Goal: Find specific page/section: Find specific page/section

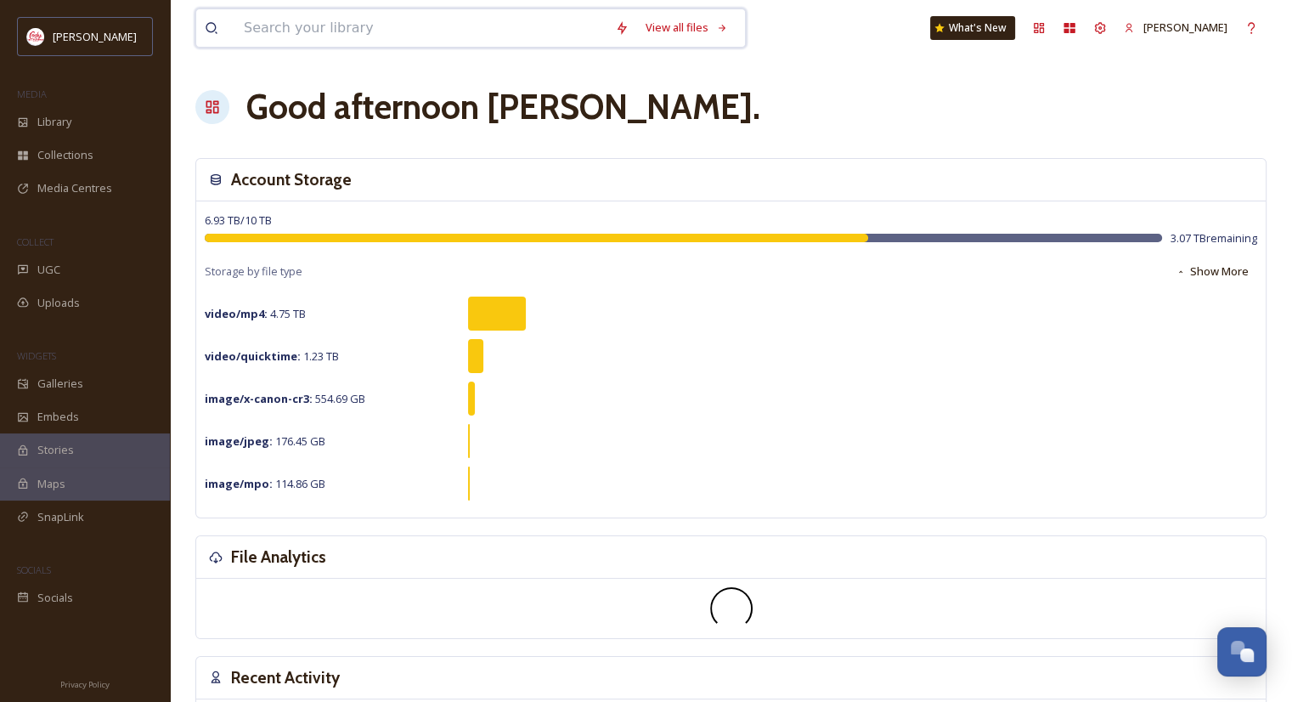
click at [318, 29] on input at bounding box center [420, 27] width 371 height 37
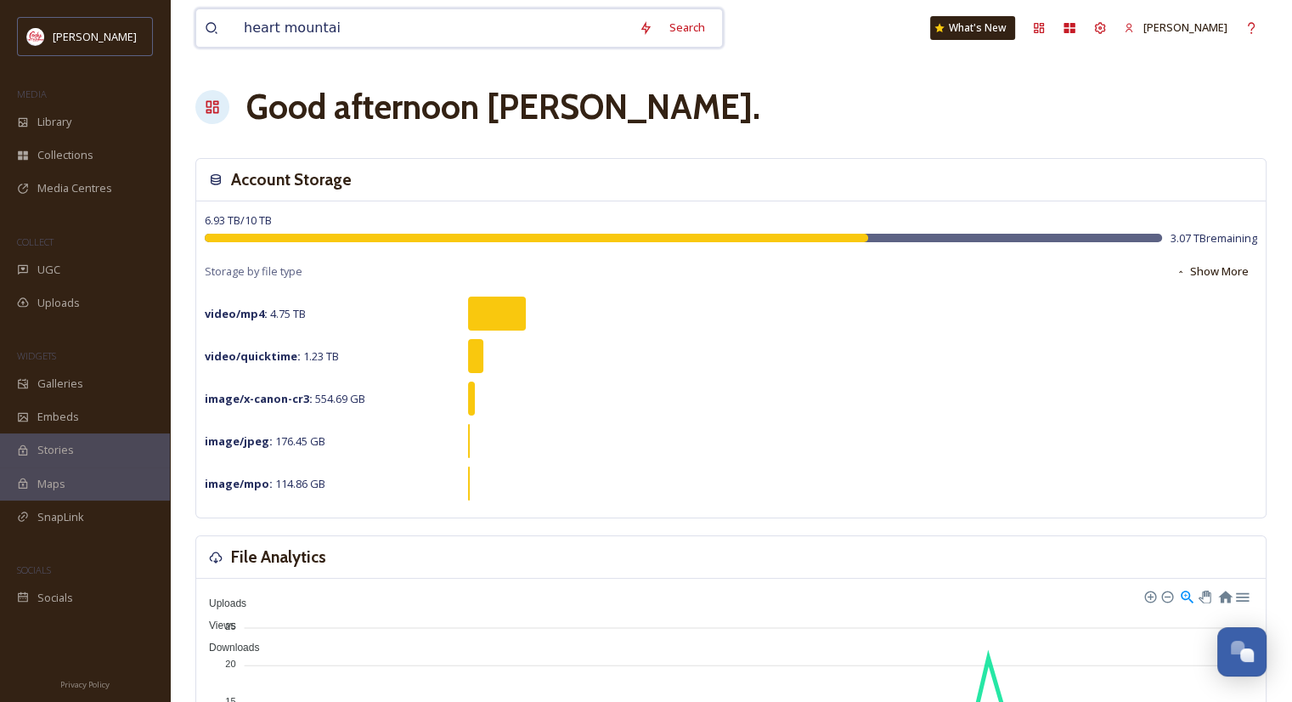
type input "heart mountain"
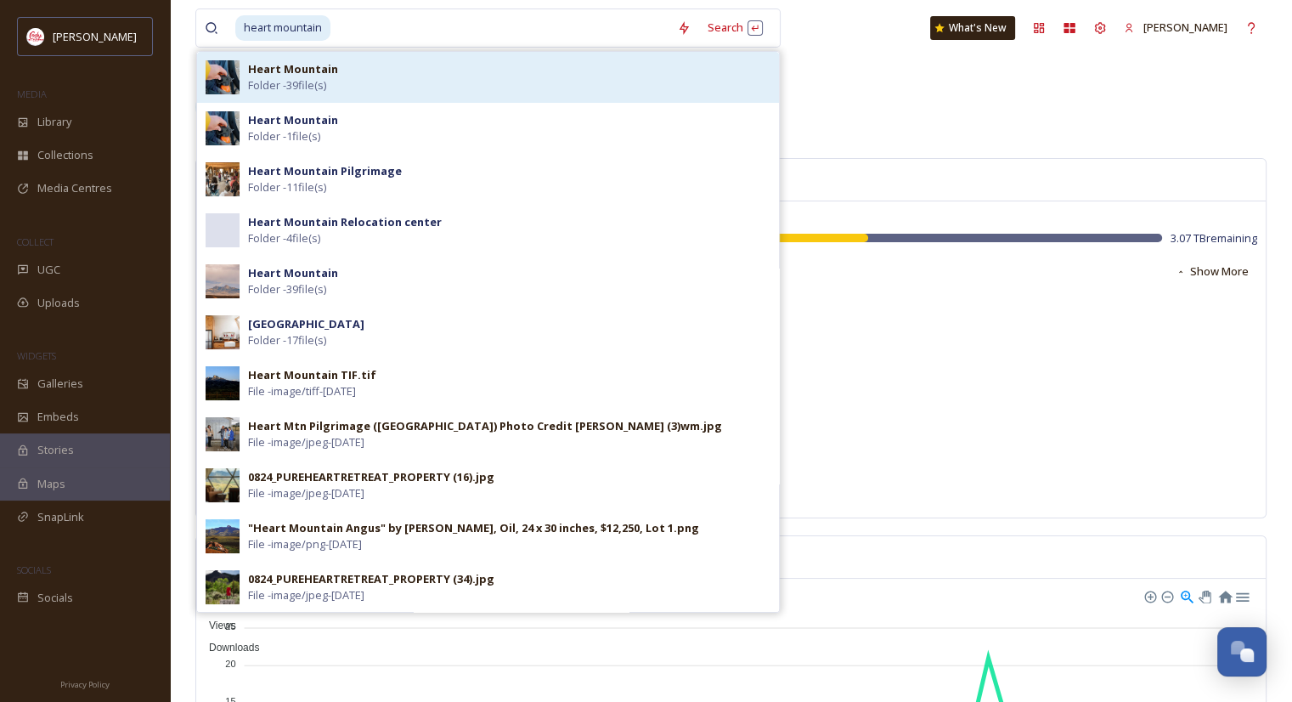
click at [288, 64] on strong "Heart Mountain" at bounding box center [293, 68] width 90 height 15
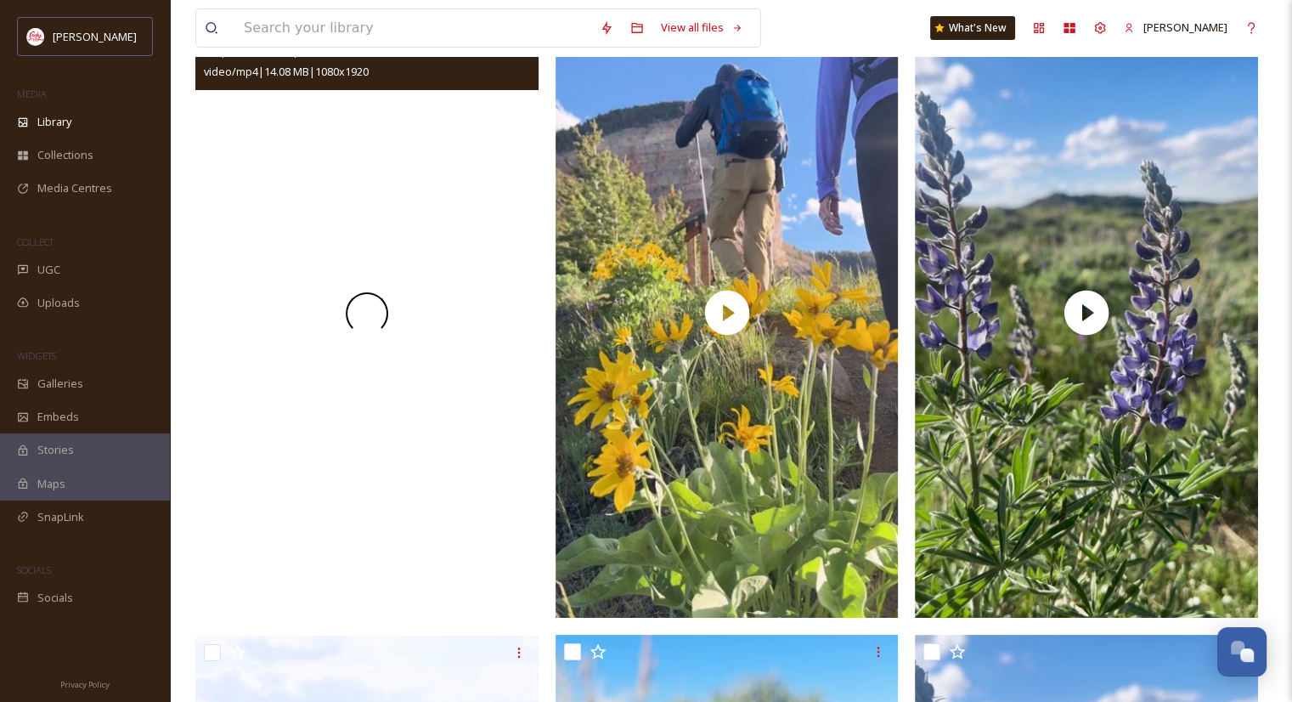
scroll to position [5869, 0]
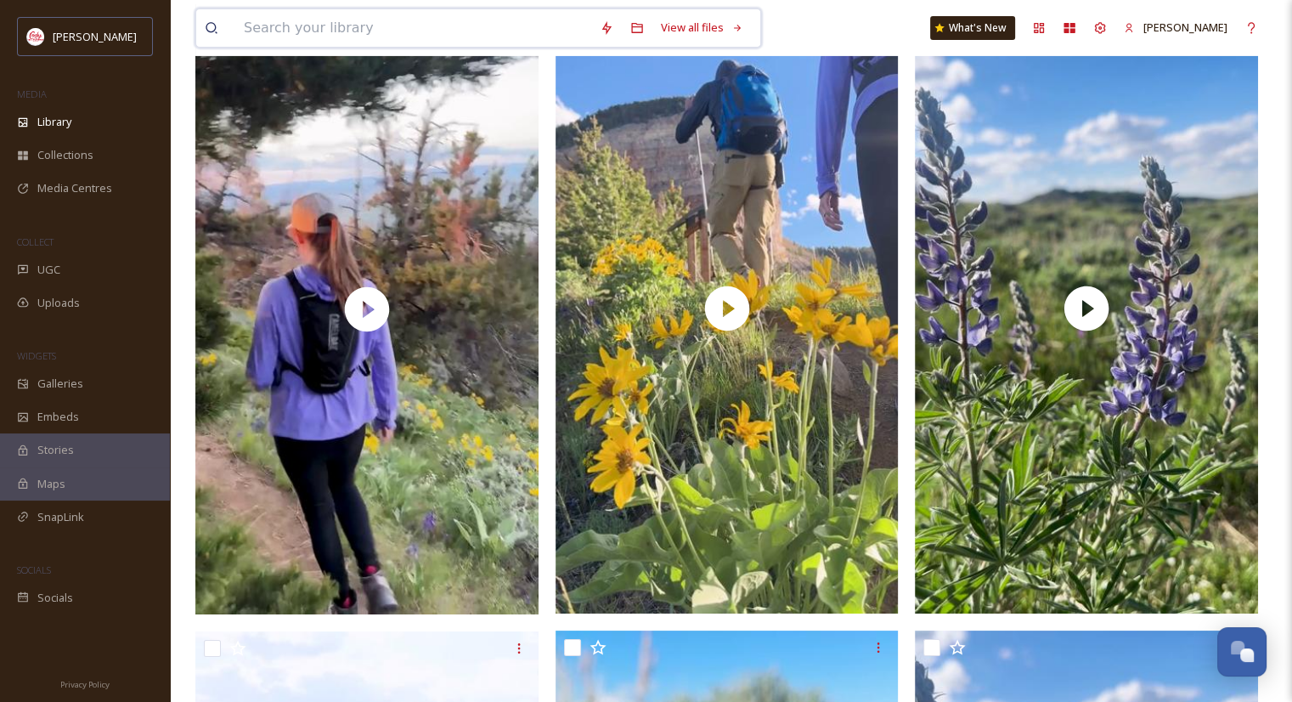
click at [276, 20] on input at bounding box center [413, 27] width 356 height 37
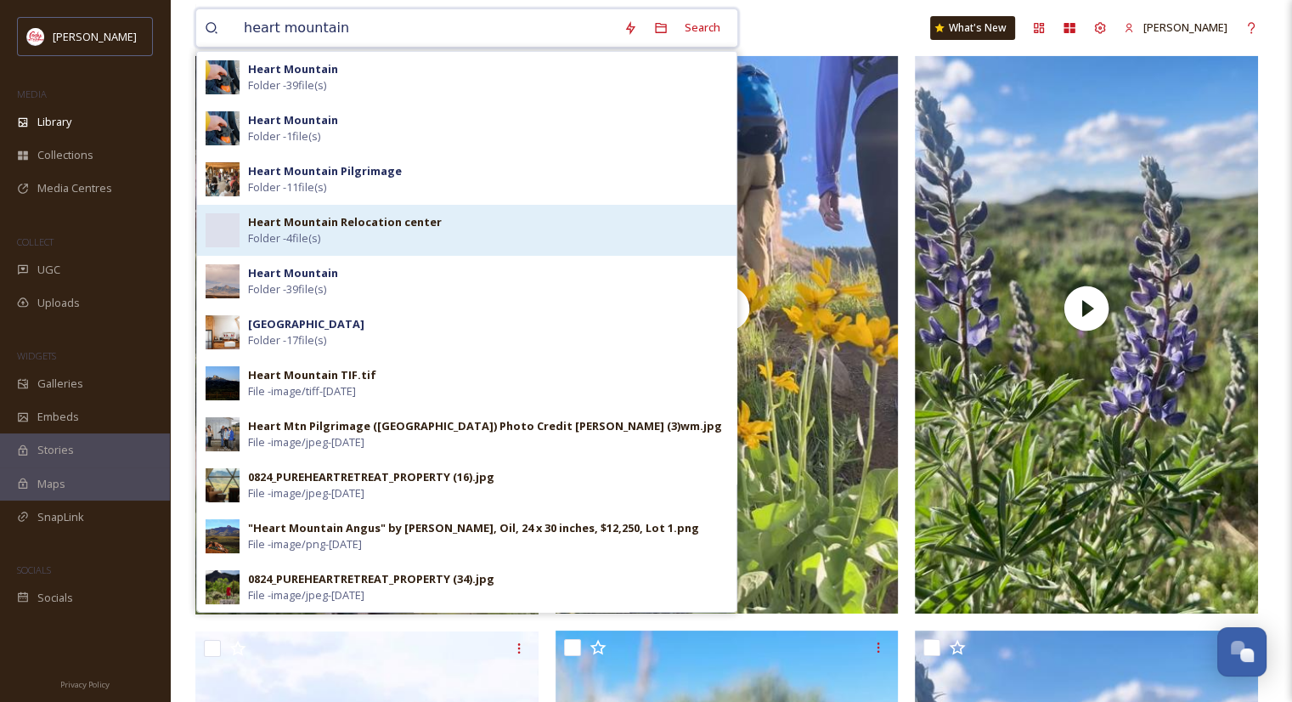
type input "heart mountain"
click at [304, 240] on span "Folder - 4 file(s)" at bounding box center [284, 238] width 72 height 16
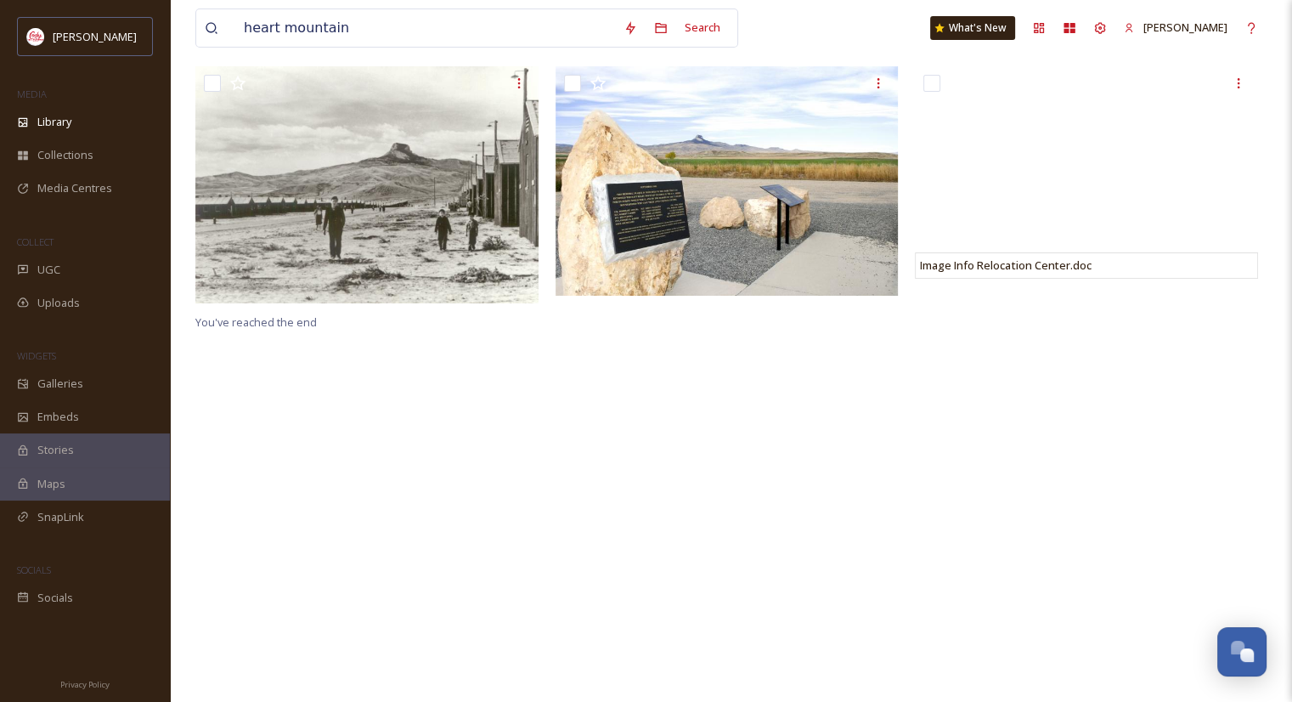
scroll to position [410, 0]
